Goal: Check status

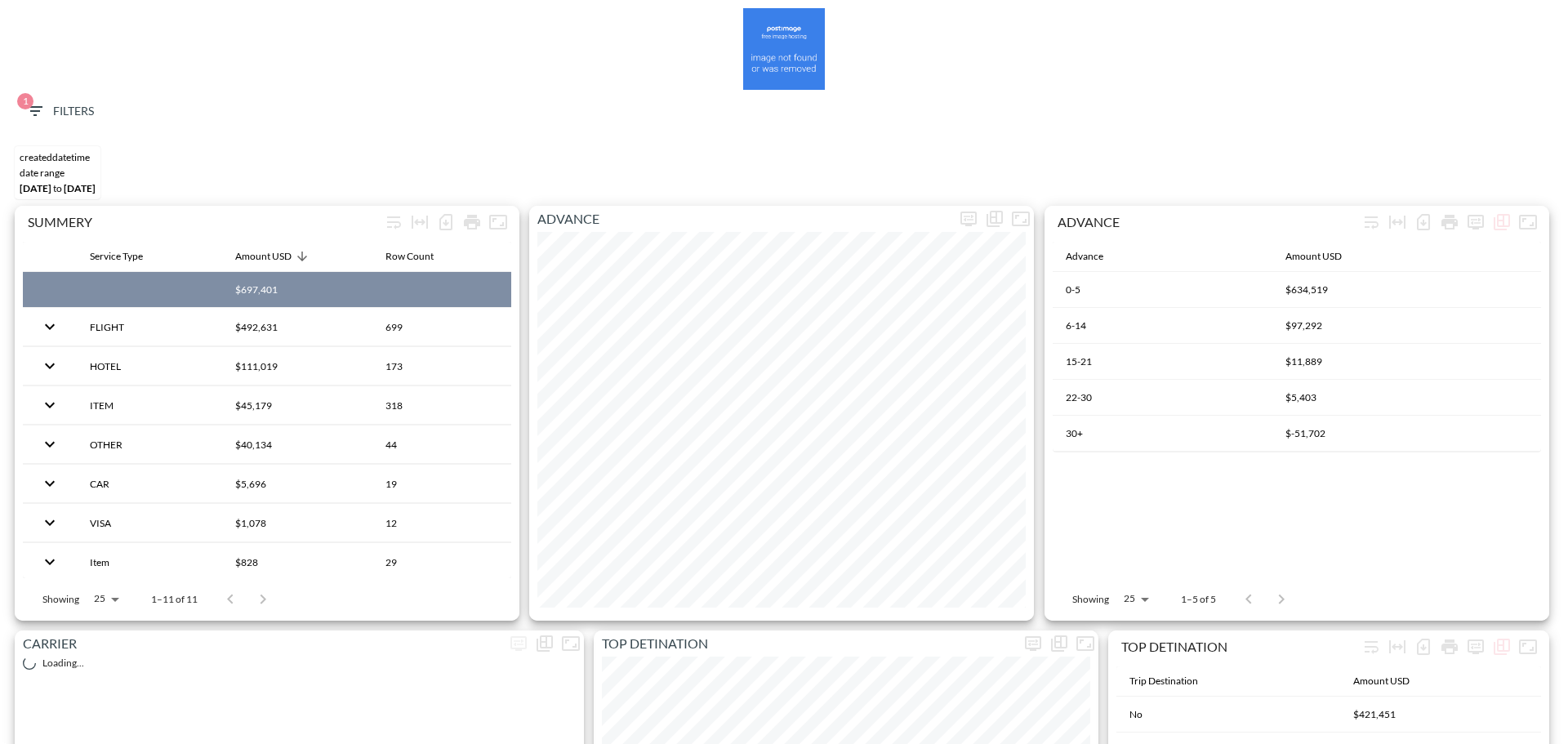
click at [67, 108] on span "1 Filters" at bounding box center [59, 112] width 68 height 21
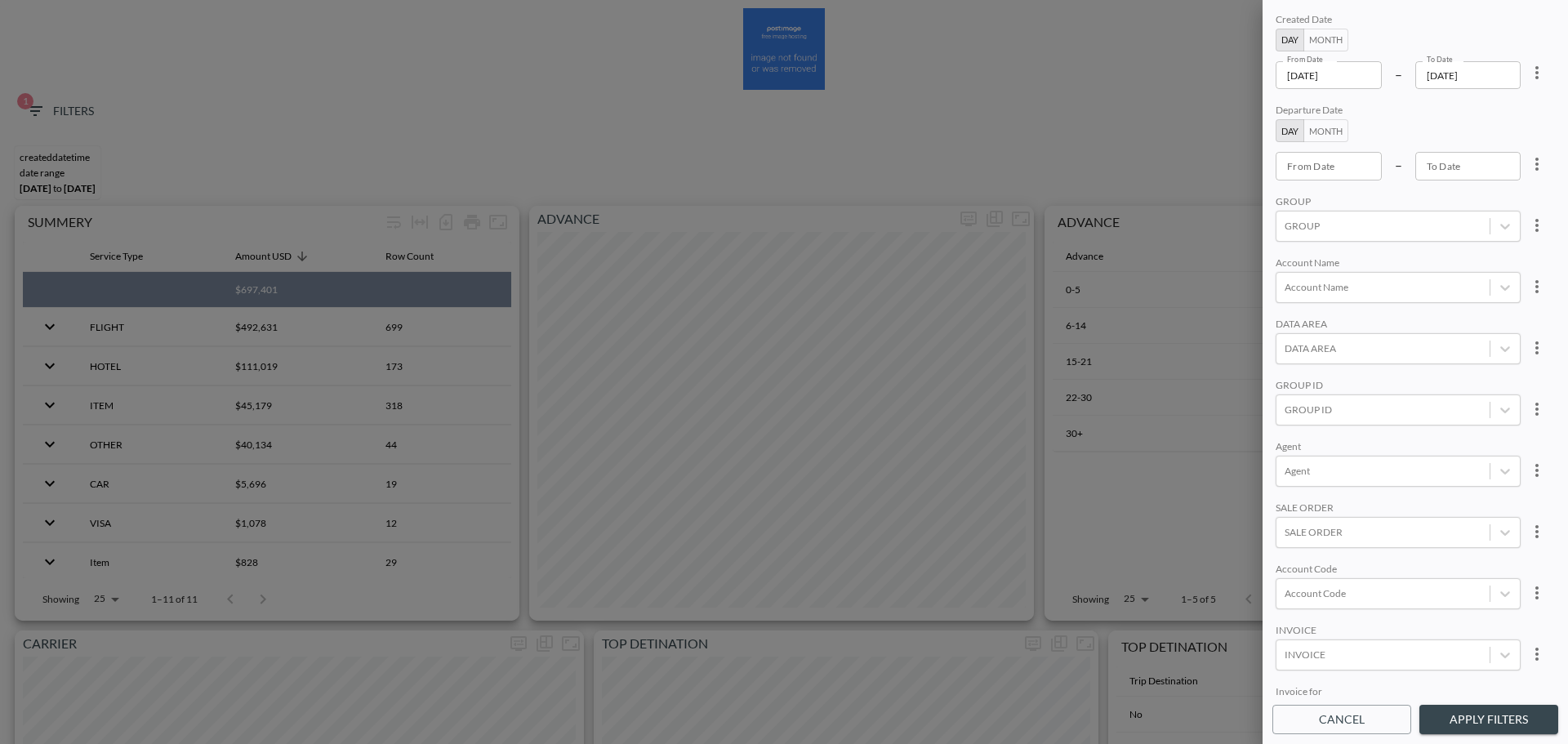
click at [1359, 76] on input "[DATE]" at bounding box center [1328, 75] width 106 height 28
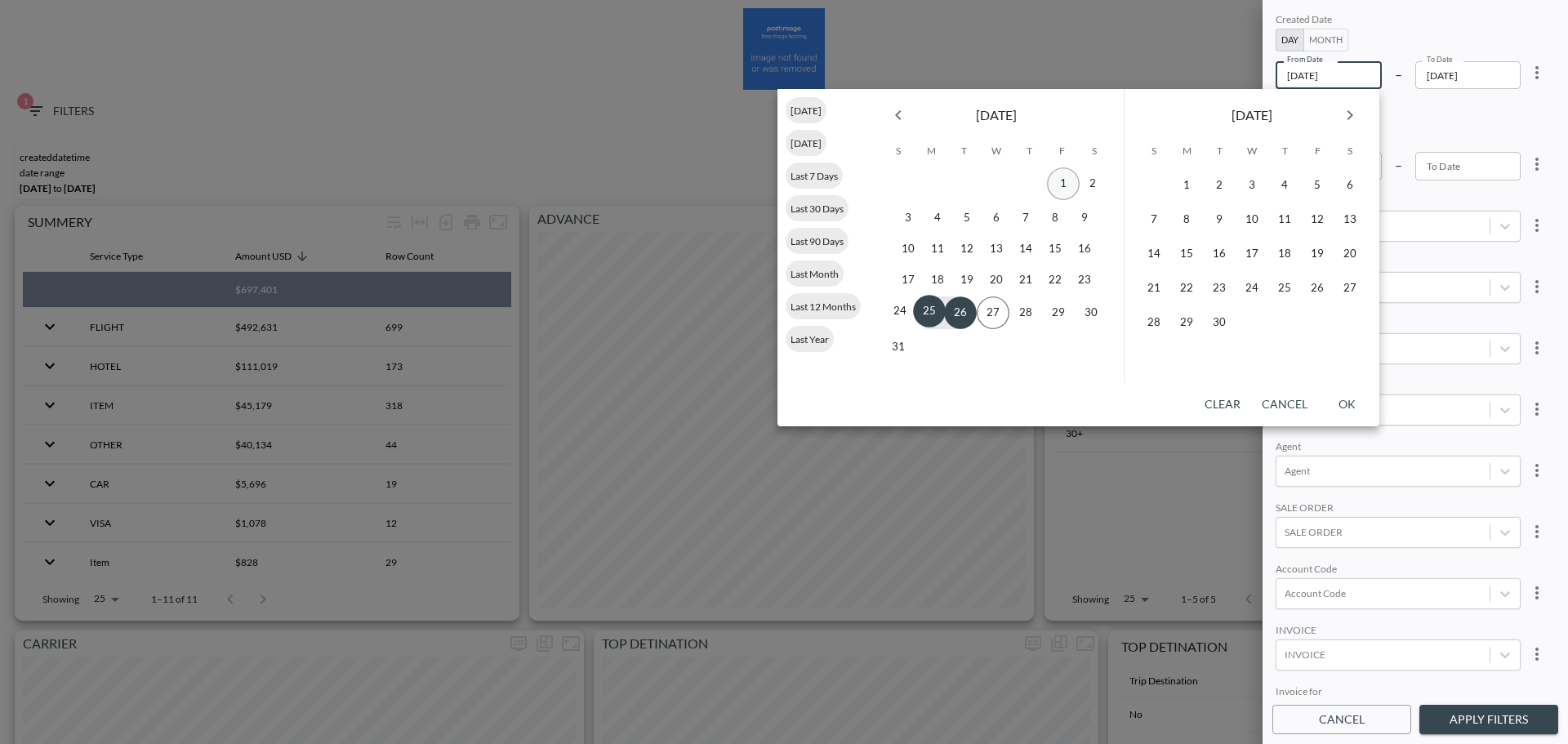
click at [1054, 181] on button "1" at bounding box center [1063, 184] width 33 height 33
type input "[DATE]"
click at [957, 329] on button "26" at bounding box center [963, 322] width 33 height 33
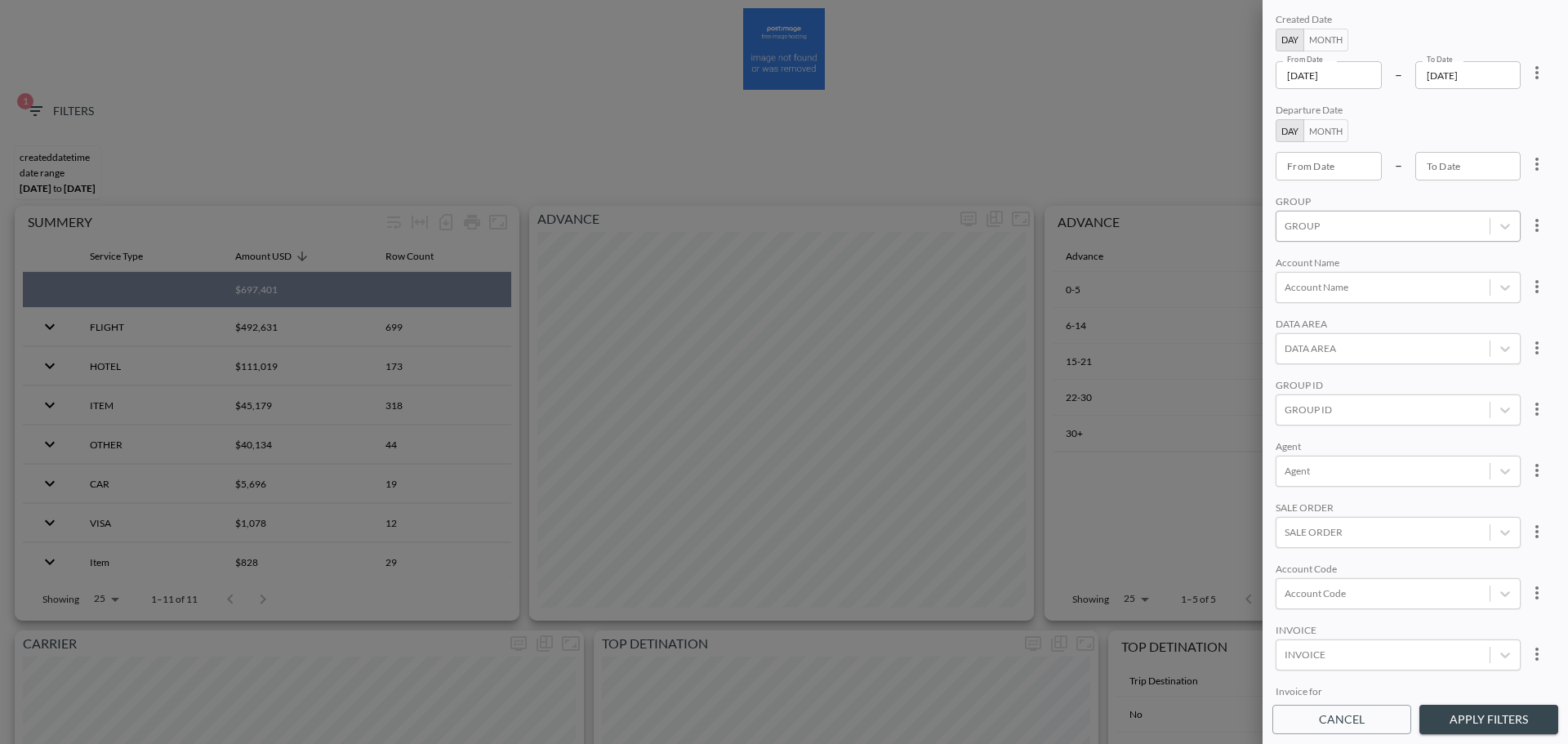
click at [1327, 233] on div "GROUP" at bounding box center [1383, 226] width 214 height 22
click at [1327, 233] on div "GROUP" at bounding box center [1398, 223] width 245 height 25
click at [1341, 394] on div "GROUP ID" at bounding box center [1398, 416] width 245 height 44
type input "ש"
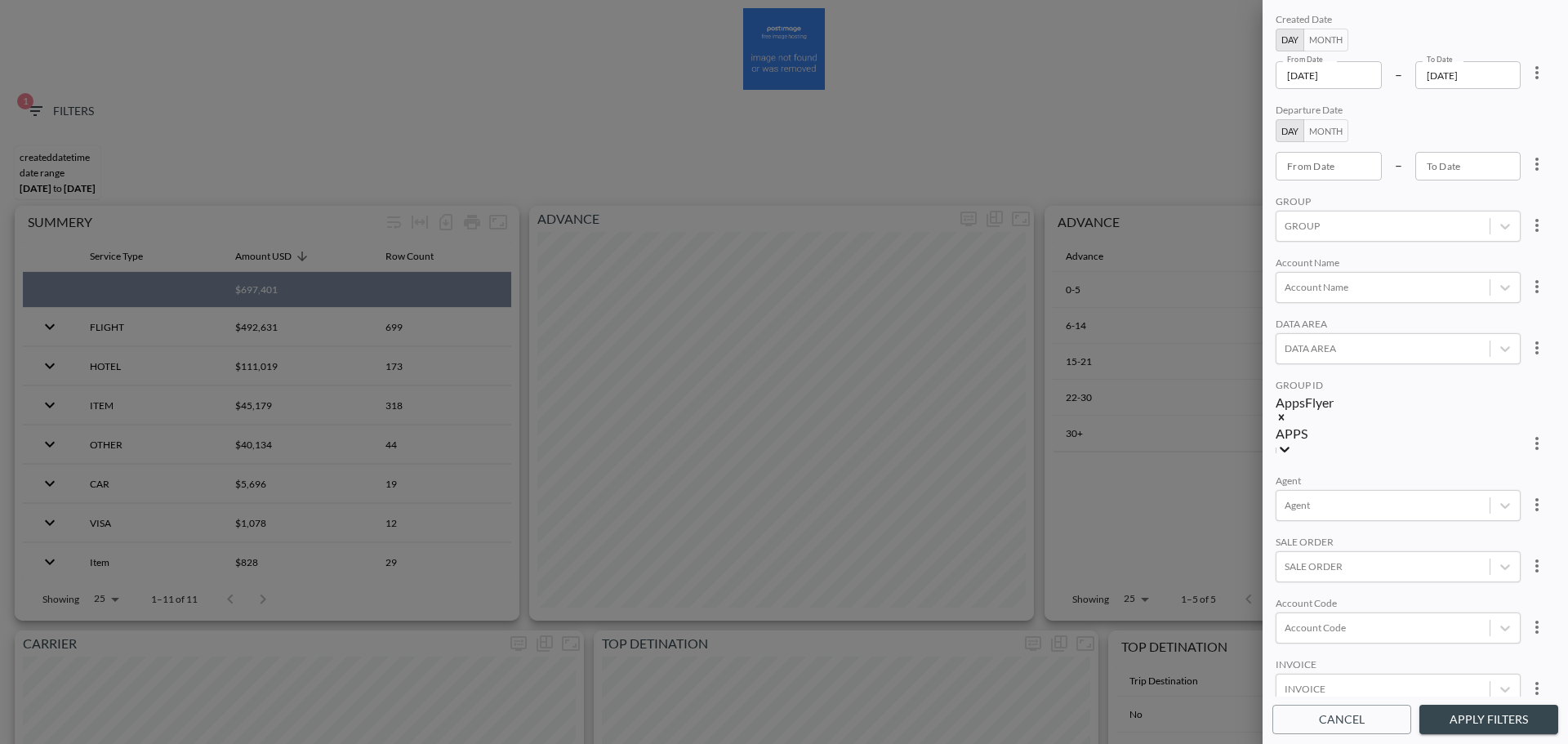
type input "APPS"
click at [1414, 254] on div "Created Date Day Month From Date [DATE] From Date – To Date [DATE] To Date Depa…" at bounding box center [1415, 352] width 286 height 687
click at [1462, 711] on button "Apply Filters" at bounding box center [1488, 721] width 139 height 30
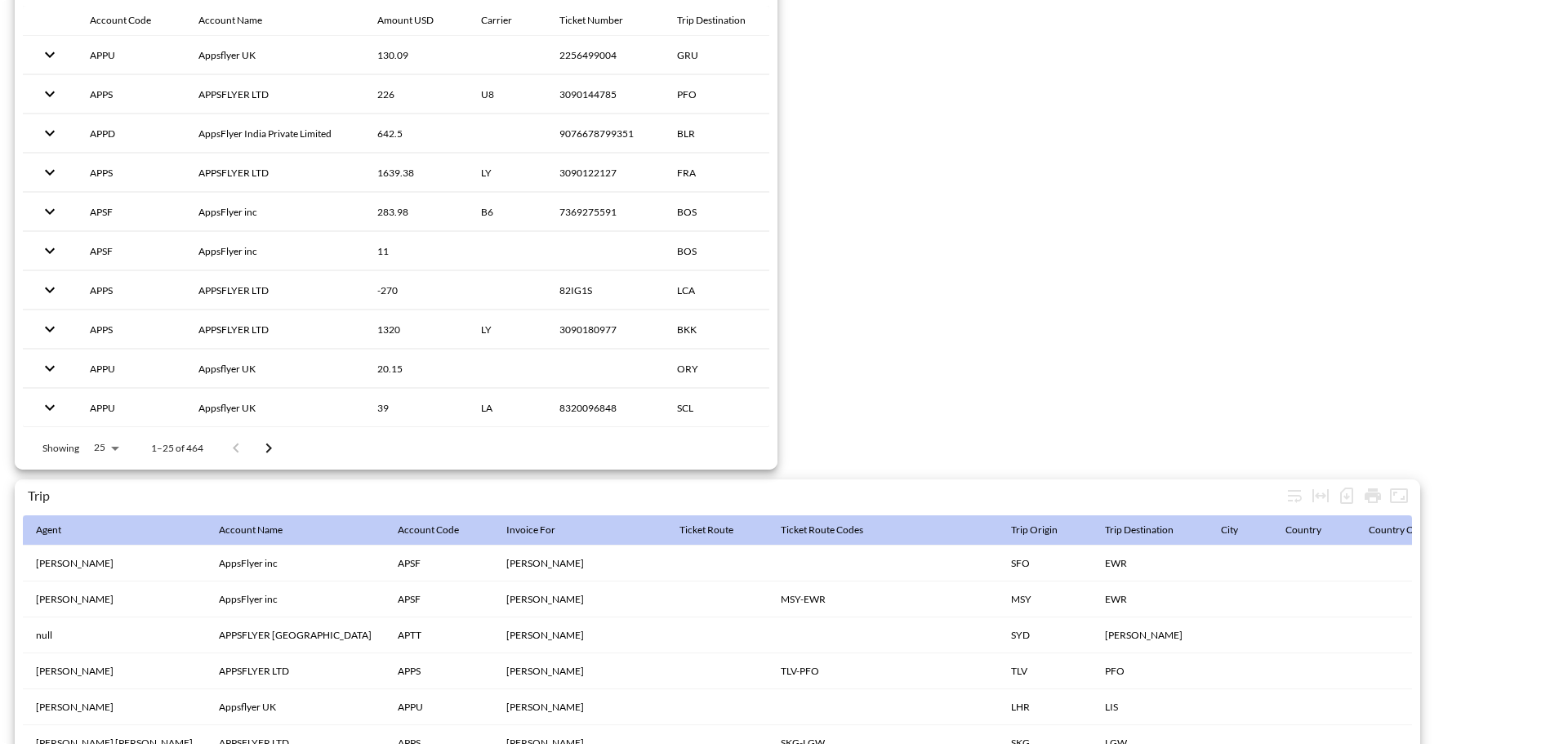
scroll to position [2569, 0]
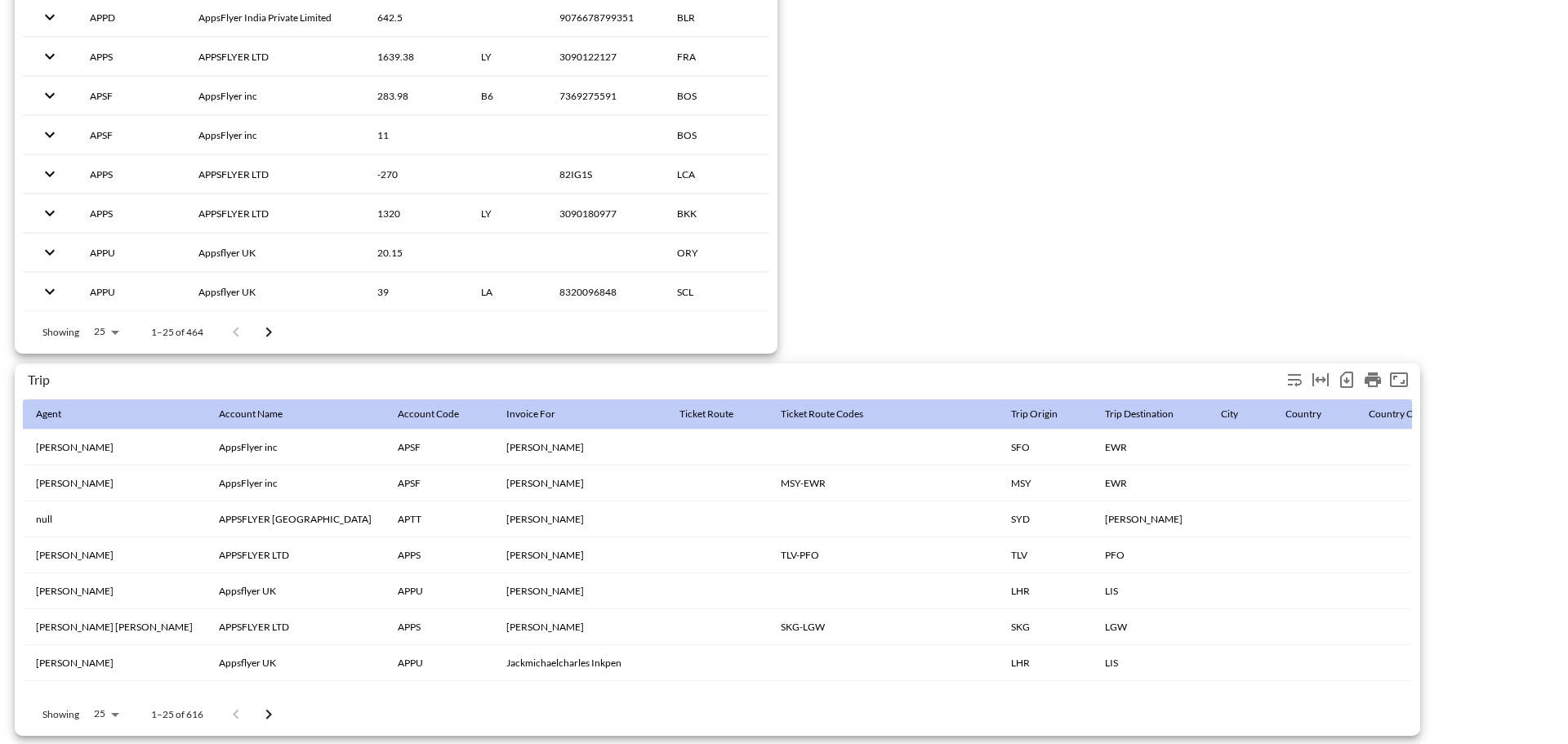
click at [1351, 374] on icon "Number of rows selected for download: 616" at bounding box center [1346, 379] width 20 height 20
